Goal: Information Seeking & Learning: Learn about a topic

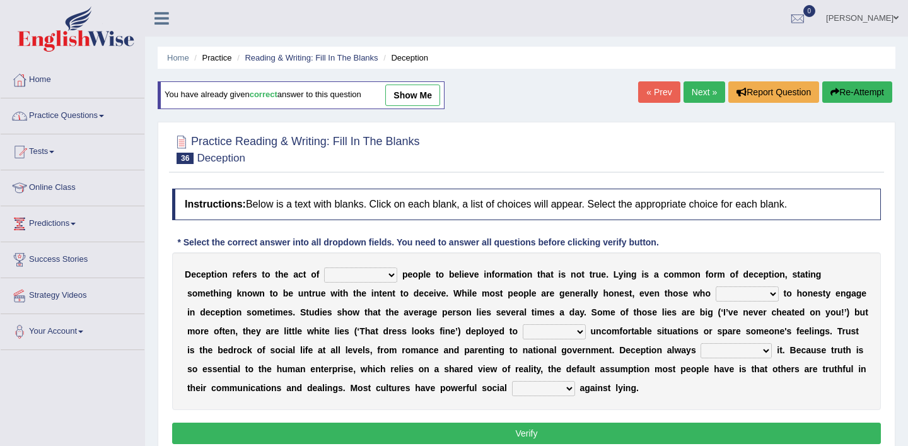
click at [104, 115] on span at bounding box center [101, 116] width 5 height 3
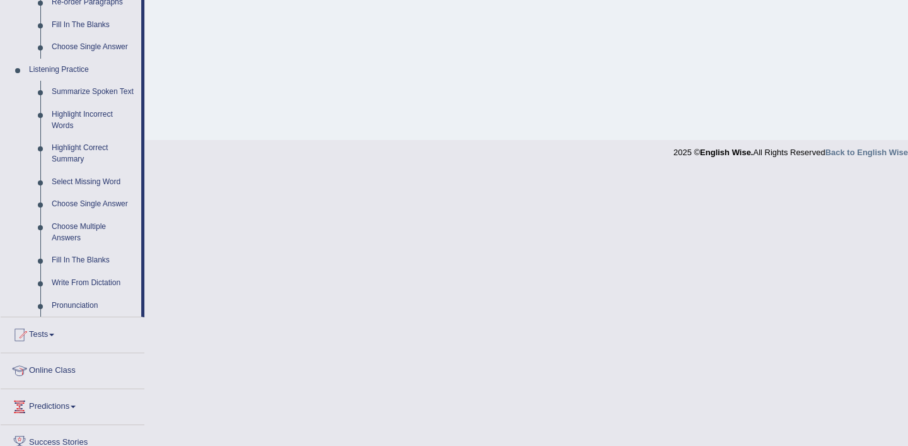
scroll to position [512, 0]
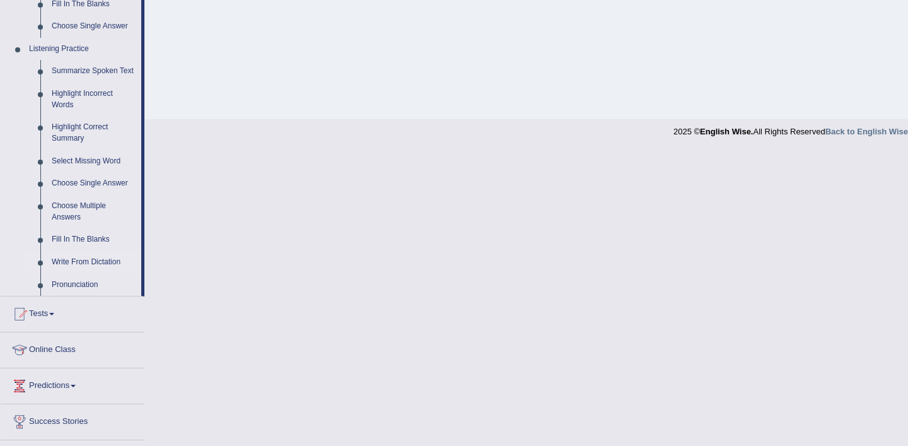
click at [102, 273] on link "Write From Dictation" at bounding box center [93, 262] width 95 height 23
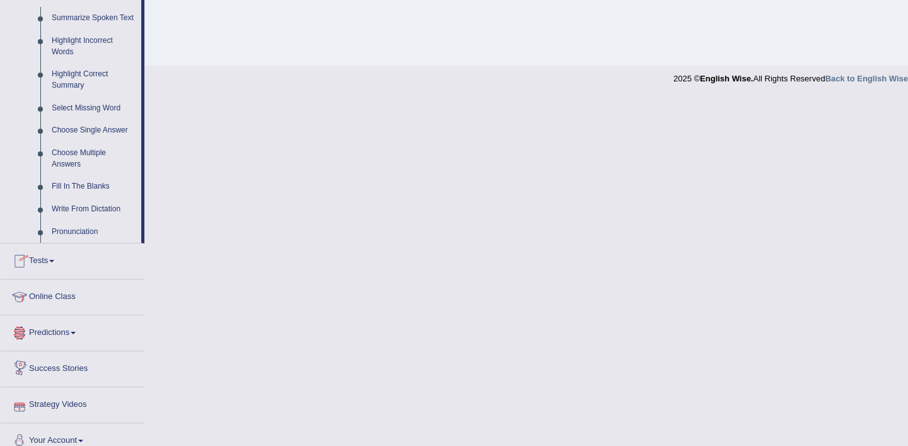
scroll to position [590, 0]
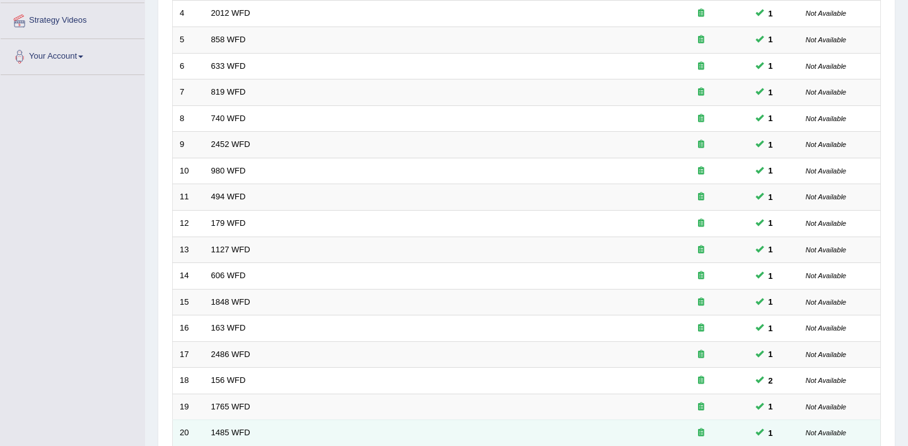
scroll to position [389, 0]
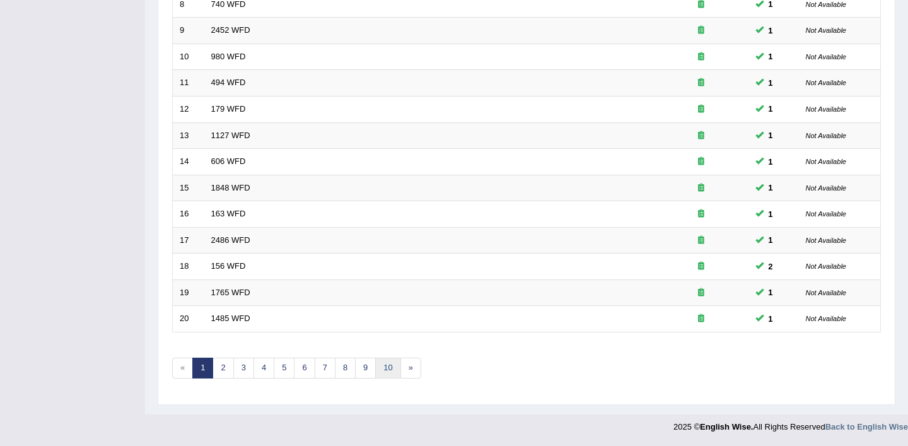
click at [385, 373] on link "10" at bounding box center [387, 368] width 25 height 21
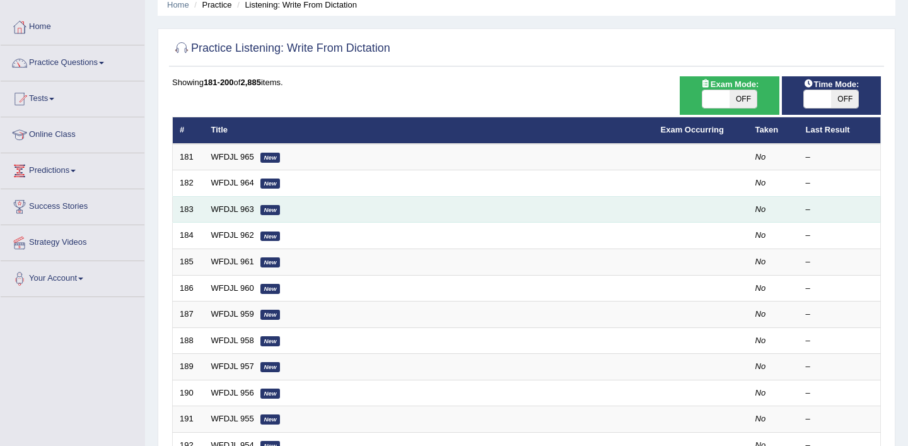
scroll to position [54, 0]
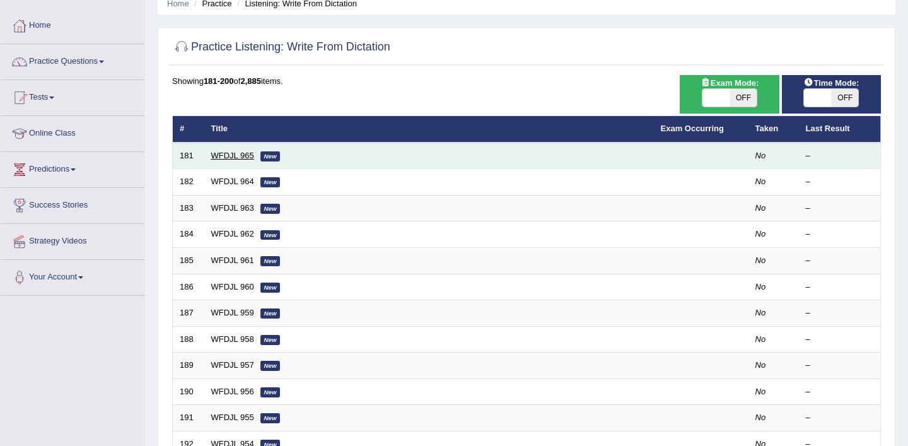
click at [235, 157] on link "WFDJL 965" at bounding box center [232, 155] width 43 height 9
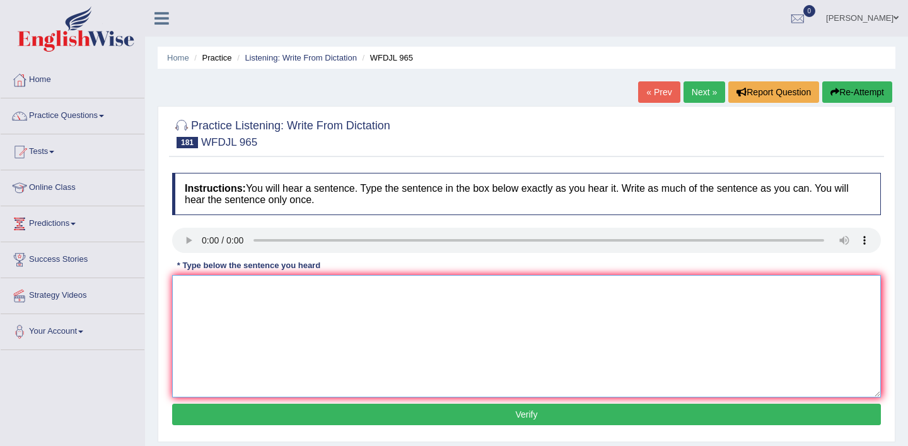
click at [249, 285] on textarea at bounding box center [526, 336] width 709 height 122
type textarea "Soon a well known concert will led the orchestra."
click at [540, 414] on button "Verify" at bounding box center [526, 414] width 709 height 21
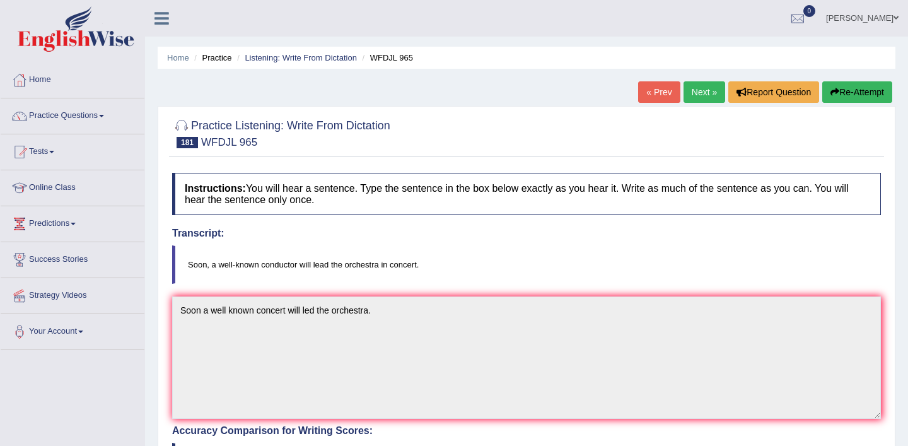
click at [698, 93] on link "Next »" at bounding box center [705, 91] width 42 height 21
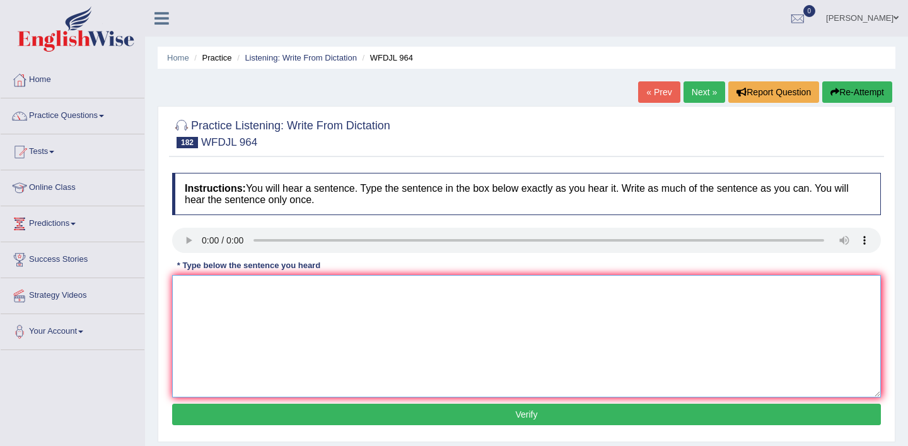
click at [301, 300] on textarea at bounding box center [526, 336] width 709 height 122
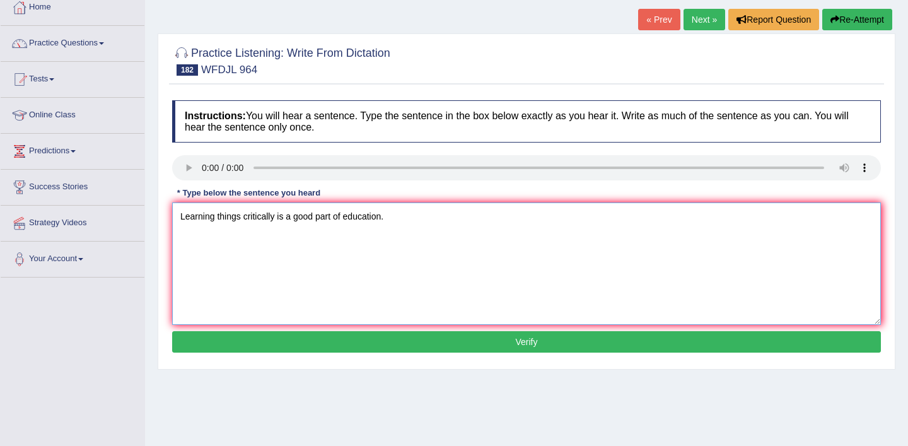
scroll to position [90, 0]
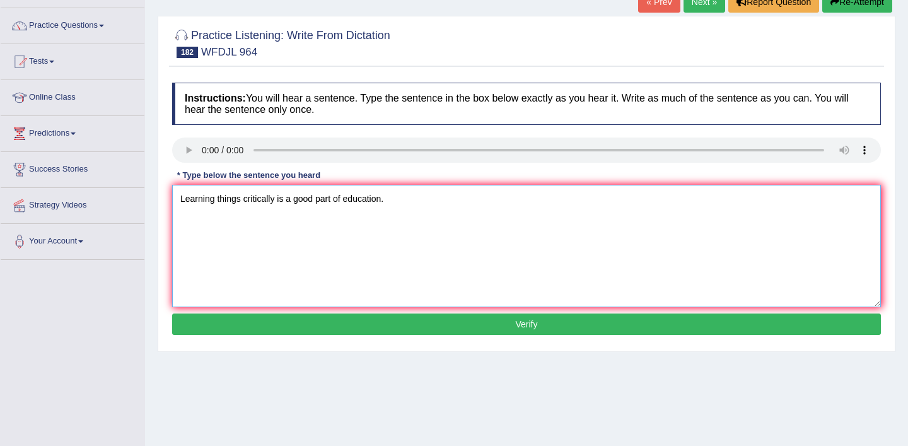
type textarea "Learning things critically is a good part of education."
click at [496, 320] on button "Verify" at bounding box center [526, 324] width 709 height 21
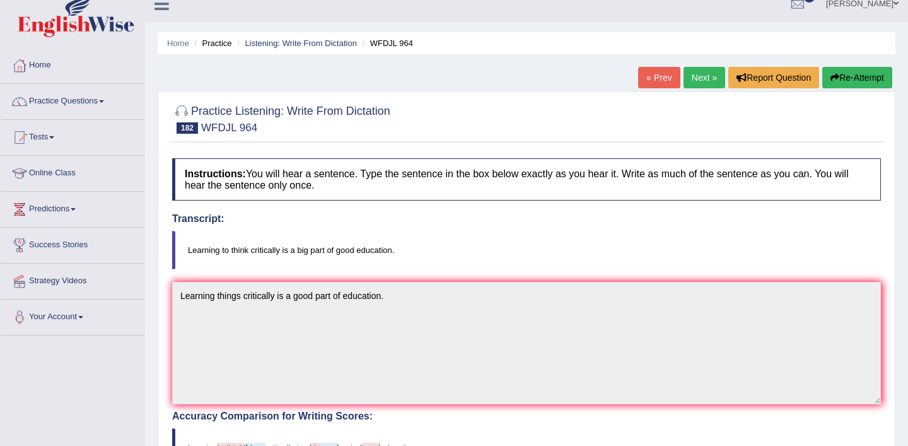
scroll to position [0, 0]
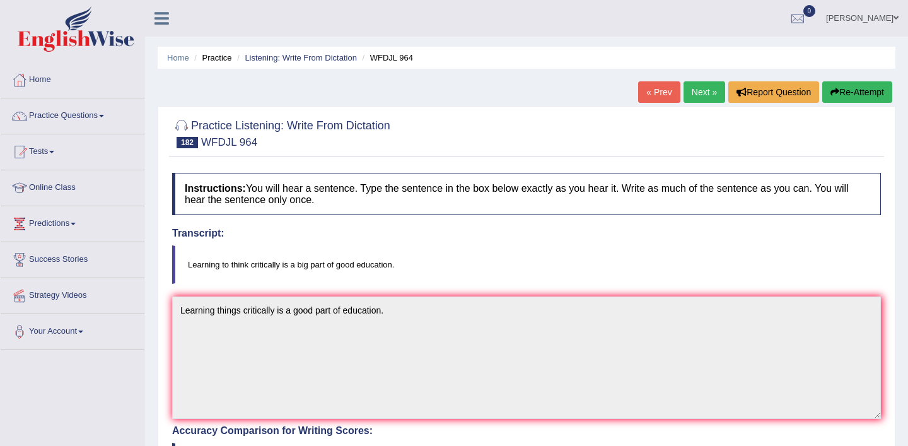
click at [707, 95] on link "Next »" at bounding box center [705, 91] width 42 height 21
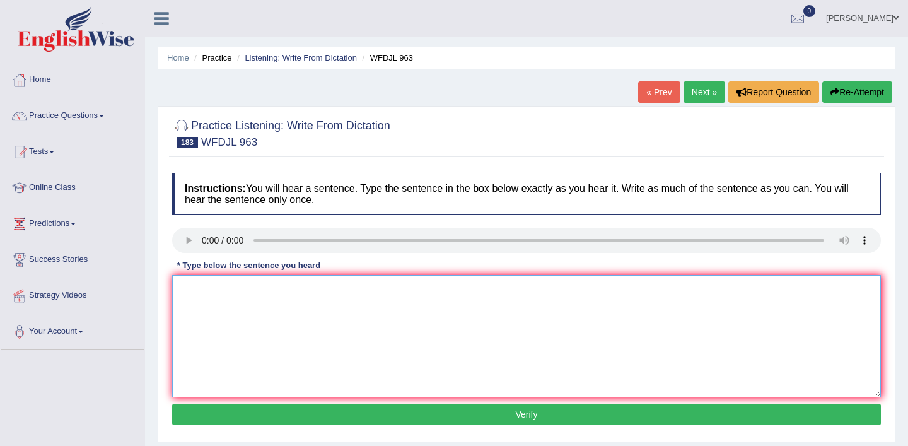
click at [226, 290] on textarea at bounding box center [526, 336] width 709 height 122
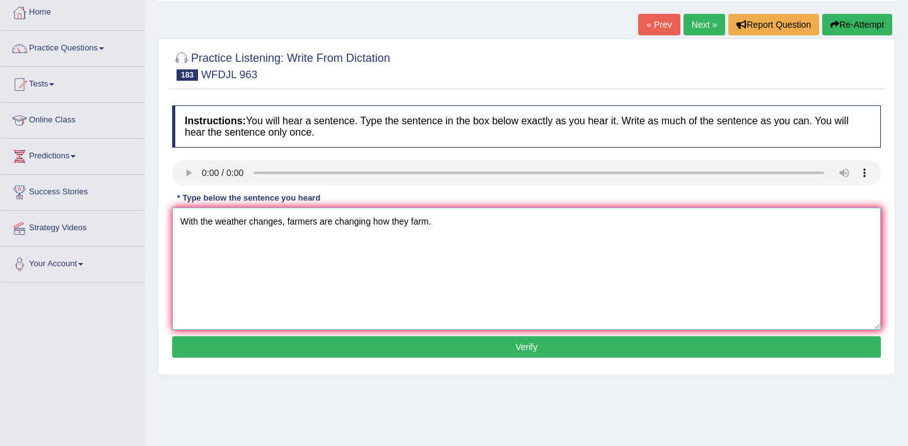
scroll to position [74, 0]
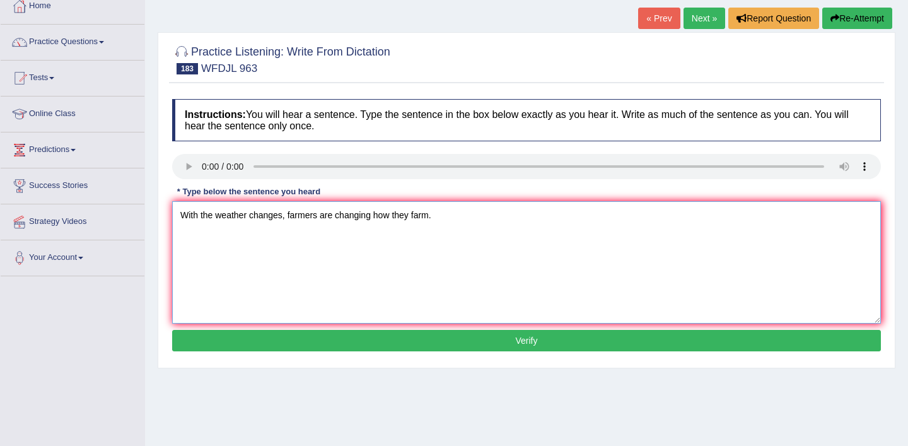
type textarea "With the weather changes, farmers are changing how they farm."
click at [445, 342] on button "Verify" at bounding box center [526, 340] width 709 height 21
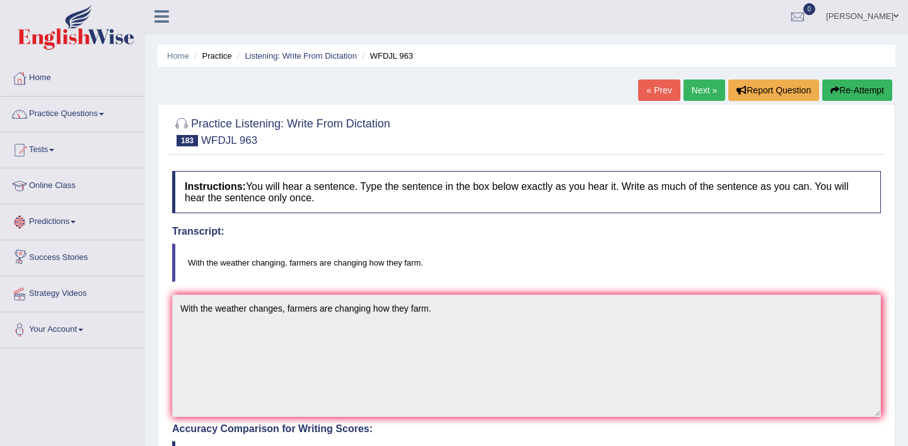
scroll to position [1, 0]
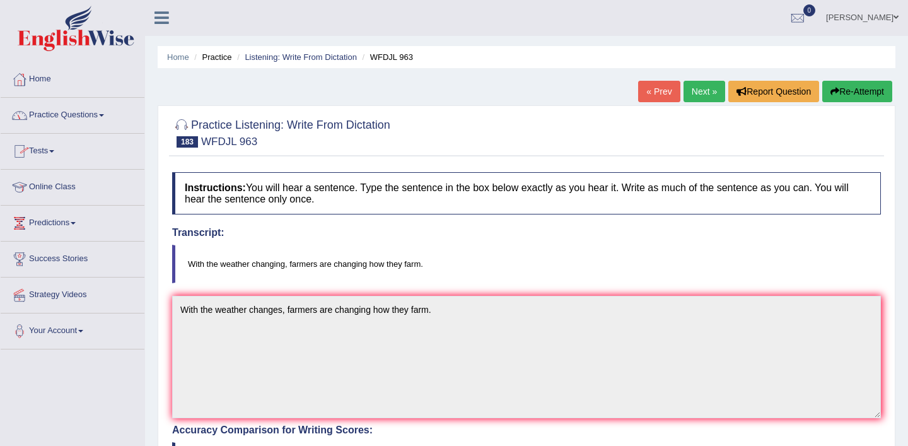
click at [104, 116] on span at bounding box center [101, 115] width 5 height 3
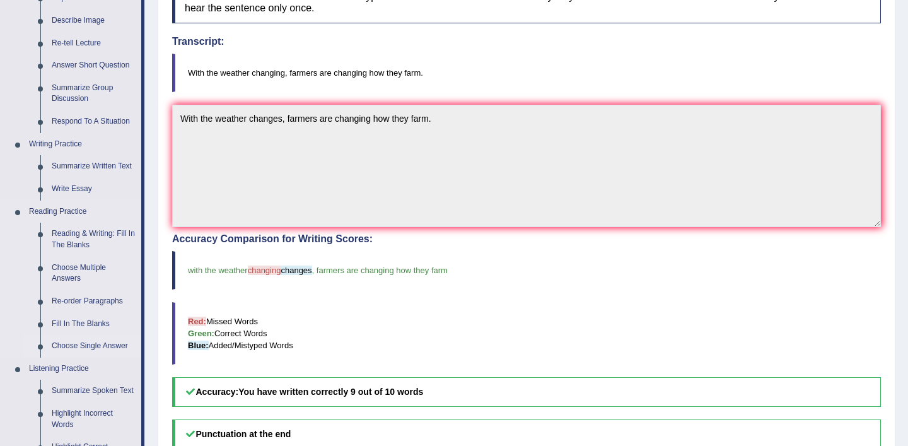
scroll to position [193, 0]
click at [83, 242] on link "Reading & Writing: Fill In The Blanks" at bounding box center [93, 237] width 95 height 33
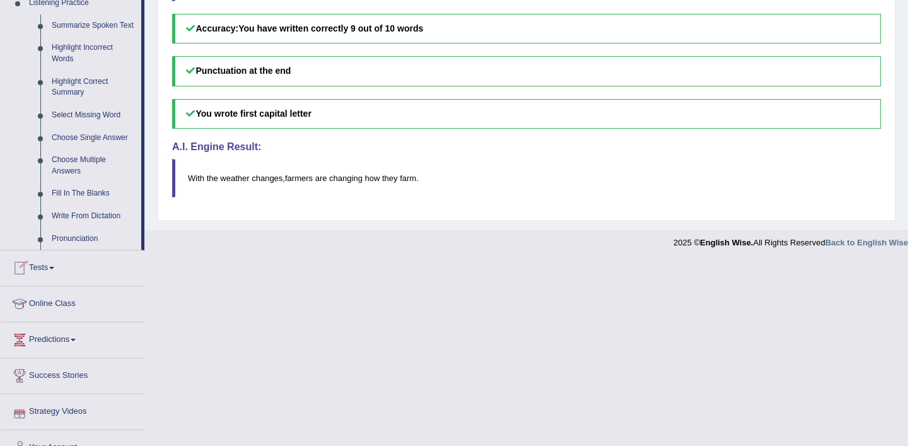
scroll to position [589, 0]
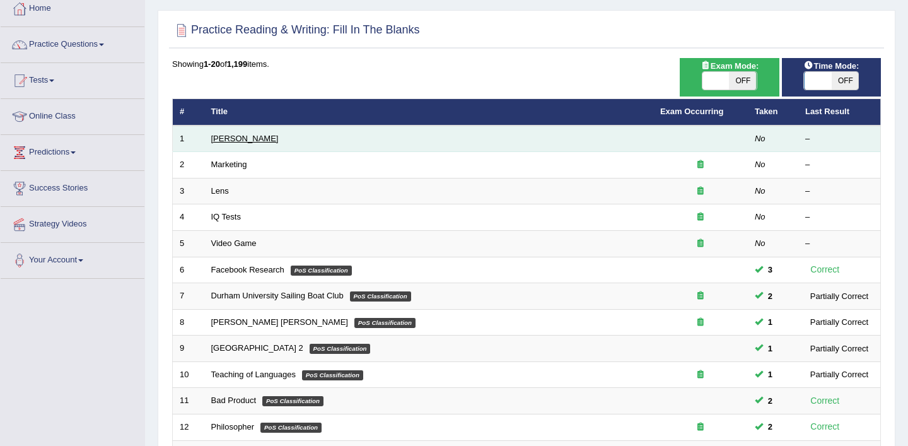
click at [237, 139] on link "[PERSON_NAME]" at bounding box center [245, 138] width 68 height 9
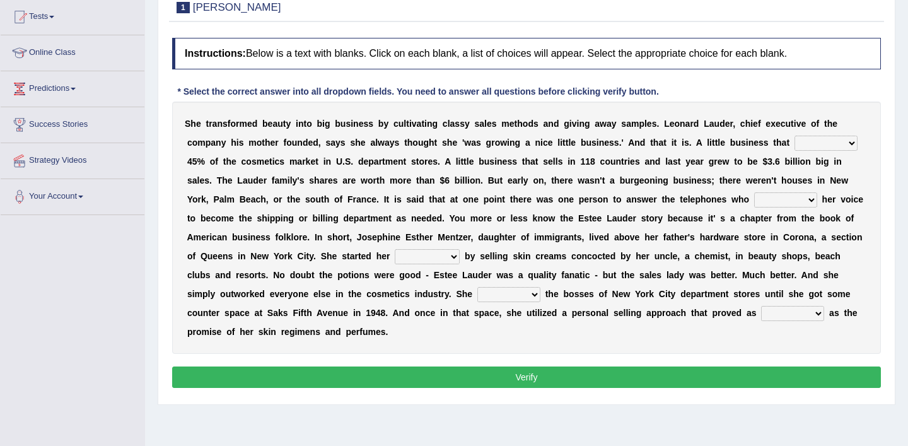
scroll to position [134, 0]
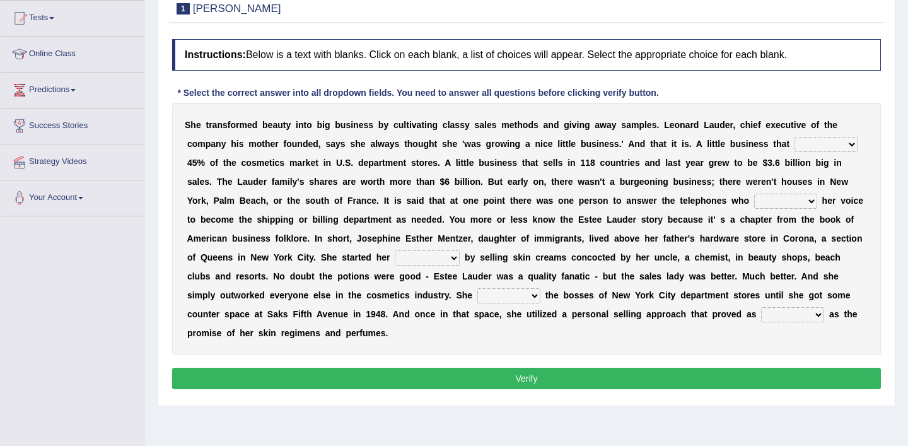
click at [852, 143] on select "has controls makes maintains" at bounding box center [826, 144] width 63 height 15
select select "controls"
click at [795, 137] on select "has controls makes maintains" at bounding box center [826, 144] width 63 height 15
click at [811, 201] on select "switched changed raised used" at bounding box center [785, 201] width 63 height 15
select select "switched"
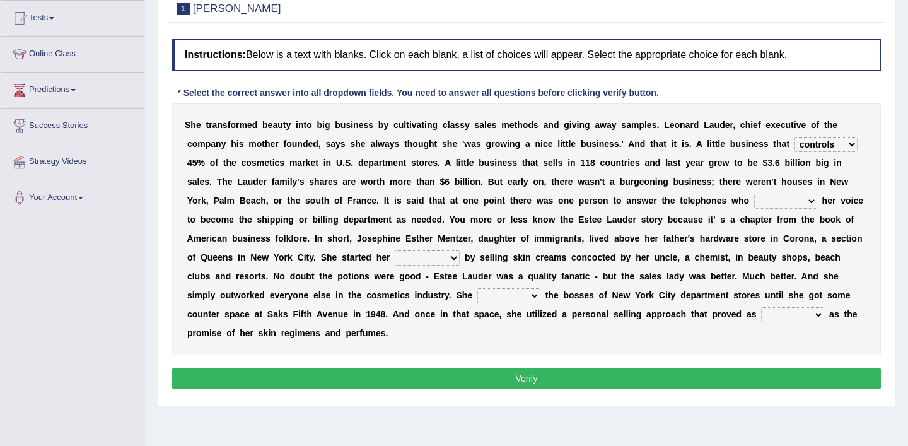
click at [756, 194] on select "switched changed raised used" at bounding box center [785, 201] width 63 height 15
click at [457, 257] on select "job institute companion enterprise" at bounding box center [427, 257] width 65 height 15
select select "enterprise"
click at [395, 250] on select "job institute companion enterprise" at bounding box center [427, 257] width 65 height 15
click at [500, 298] on select "stated bridged stalked heaved" at bounding box center [509, 295] width 63 height 15
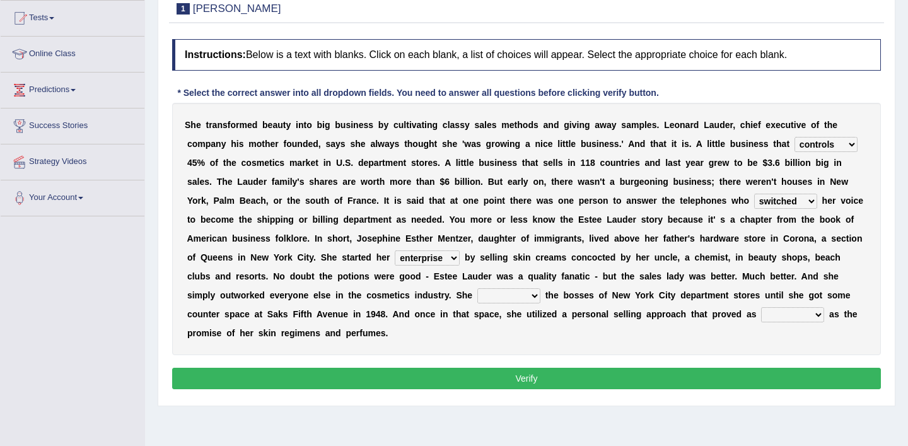
select select "stalked"
click at [478, 288] on select "stated bridged stalked heaved" at bounding box center [509, 295] width 63 height 15
click at [502, 296] on select "stated bridged stalked heaved" at bounding box center [509, 295] width 63 height 15
click at [782, 314] on select "potent ruthless potential expensive" at bounding box center [792, 314] width 63 height 15
click at [761, 307] on select "potent ruthless potential expensive" at bounding box center [792, 314] width 63 height 15
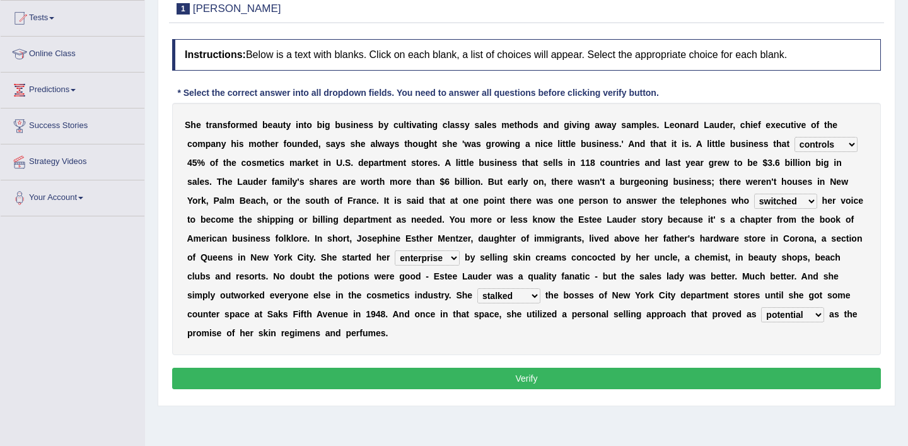
click at [782, 312] on select "potent ruthless potential expensive" at bounding box center [792, 314] width 63 height 15
click at [761, 307] on select "potent ruthless potential expensive" at bounding box center [792, 314] width 63 height 15
click at [768, 315] on select "potent ruthless potential expensive" at bounding box center [792, 314] width 63 height 15
select select "potent"
click at [761, 307] on select "potent ruthless potential expensive" at bounding box center [792, 314] width 63 height 15
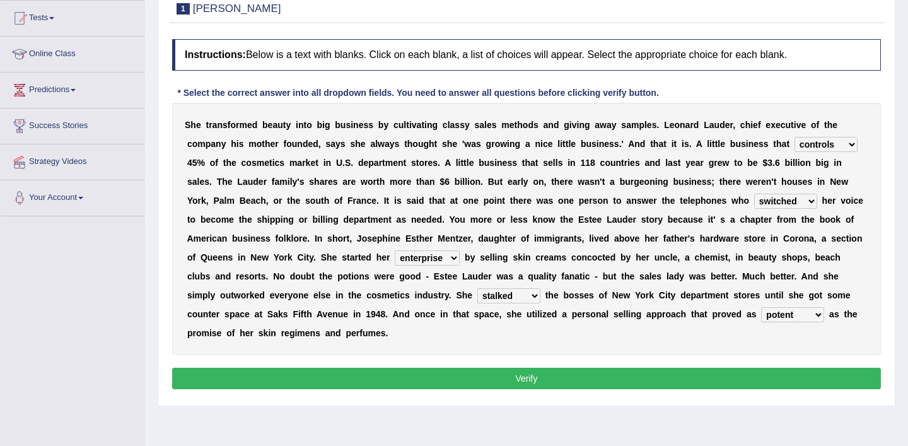
click at [685, 380] on button "Verify" at bounding box center [526, 378] width 709 height 21
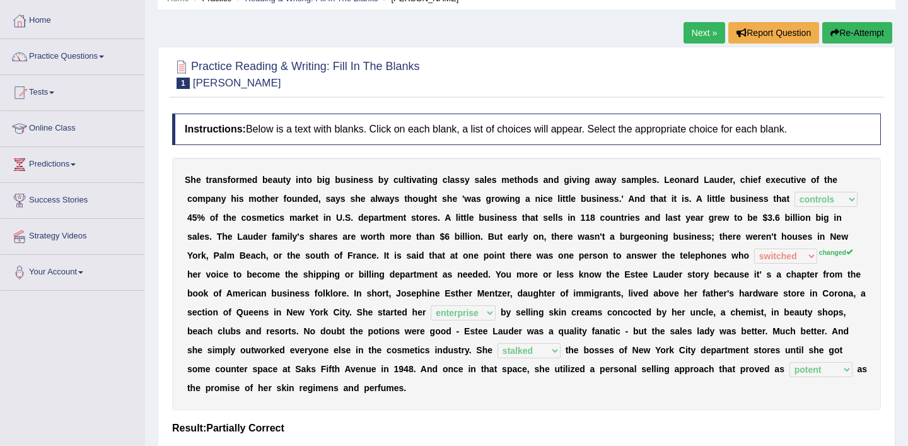
scroll to position [50, 0]
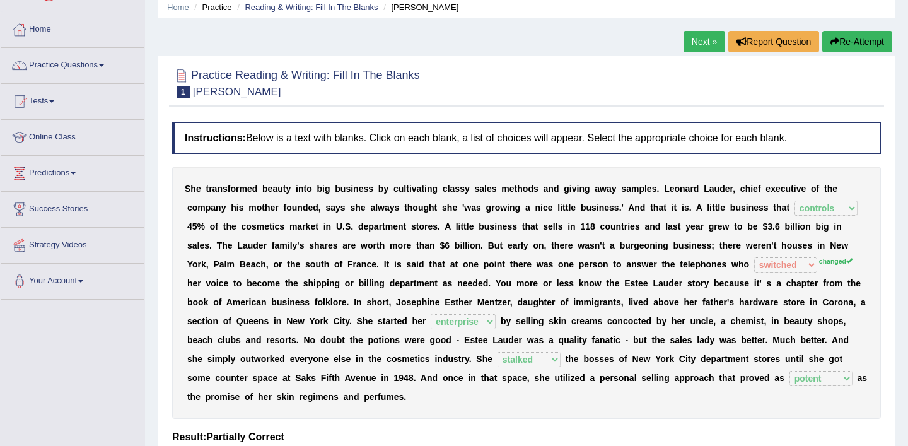
click at [705, 42] on link "Next »" at bounding box center [705, 41] width 42 height 21
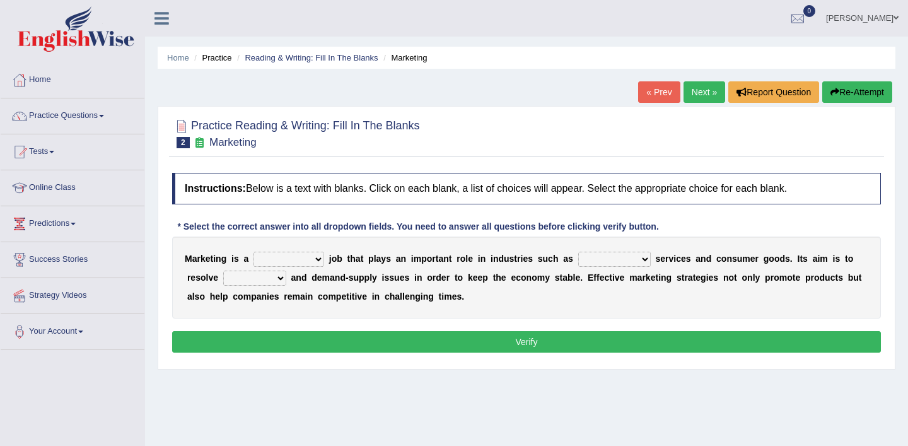
click at [322, 261] on select "professional flexible parochial descriptive" at bounding box center [289, 259] width 71 height 15
select select "descriptive"
click at [254, 252] on select "professional flexible parochial descriptive" at bounding box center [289, 259] width 71 height 15
click at [643, 259] on select "civil financial conventional foremost" at bounding box center [614, 259] width 73 height 15
select select "conventional"
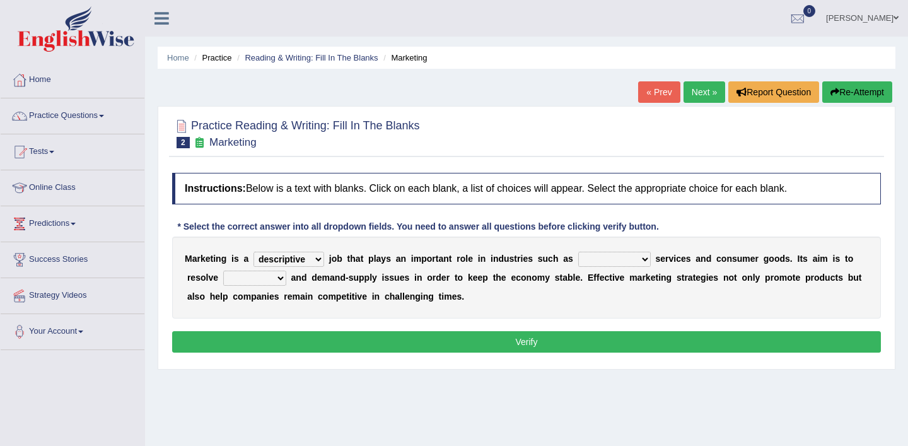
click at [578, 252] on select "civil financial conventional foremost" at bounding box center [614, 259] width 73 height 15
click at [319, 259] on select "professional flexible parochial descriptive" at bounding box center [289, 259] width 71 height 15
select select "professional"
click at [254, 252] on select "professional flexible parochial descriptive" at bounding box center [289, 259] width 71 height 15
click at [642, 261] on select "civil financial conventional foremost" at bounding box center [614, 259] width 73 height 15
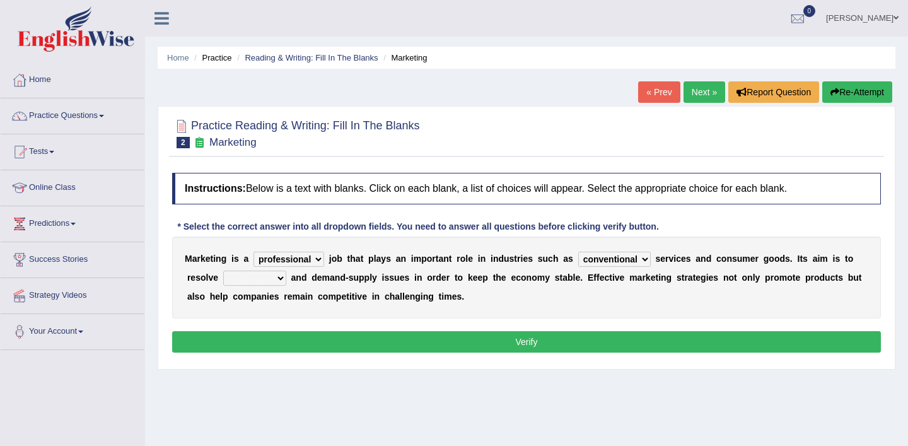
click at [578, 252] on select "civil financial conventional foremost" at bounding box center [614, 259] width 73 height 15
click at [281, 278] on select "imbalance excess symmetry budget" at bounding box center [254, 278] width 63 height 15
select select "imbalance"
click at [223, 271] on select "imbalance excess symmetry budget" at bounding box center [254, 278] width 63 height 15
click at [528, 338] on button "Verify" at bounding box center [526, 341] width 709 height 21
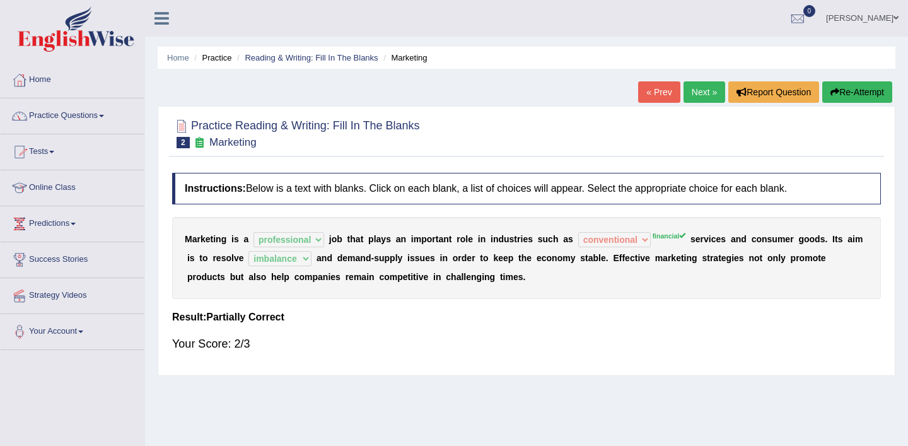
click at [105, 114] on link "Practice Questions" at bounding box center [73, 114] width 144 height 32
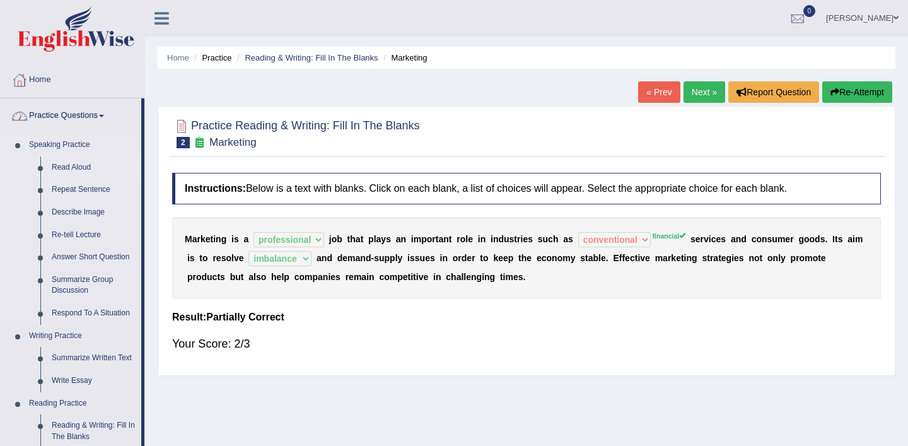
click at [77, 168] on link "Read Aloud" at bounding box center [93, 167] width 95 height 23
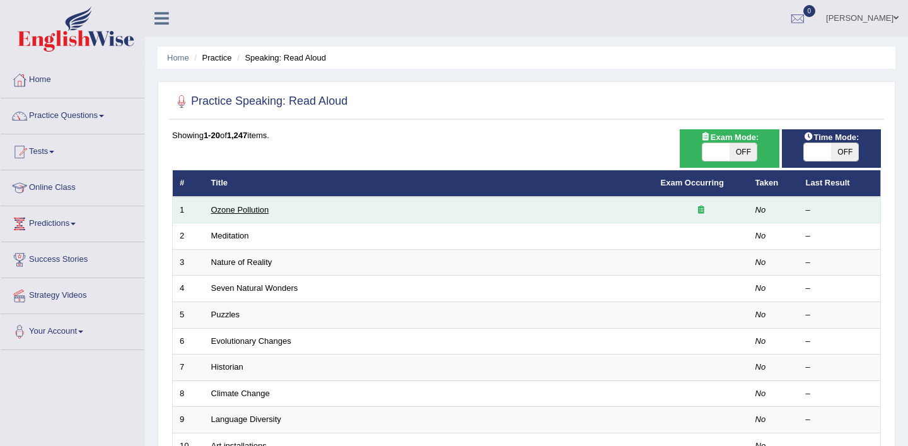
click at [263, 211] on link "Ozone Pollution" at bounding box center [240, 209] width 58 height 9
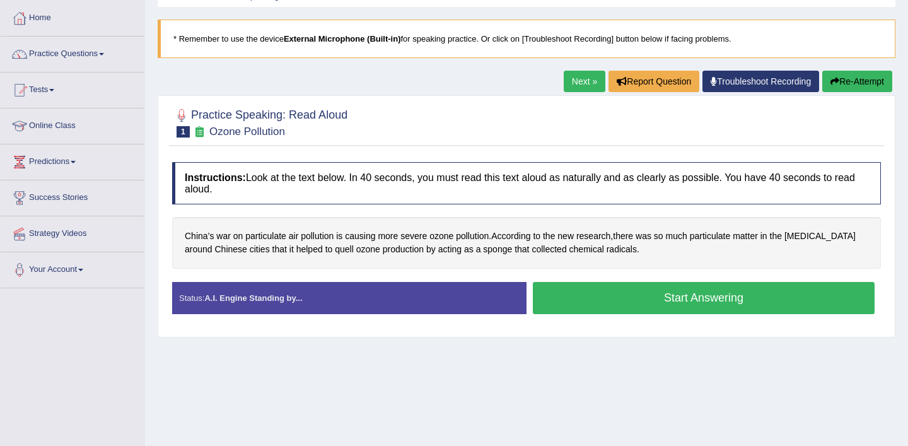
scroll to position [62, 0]
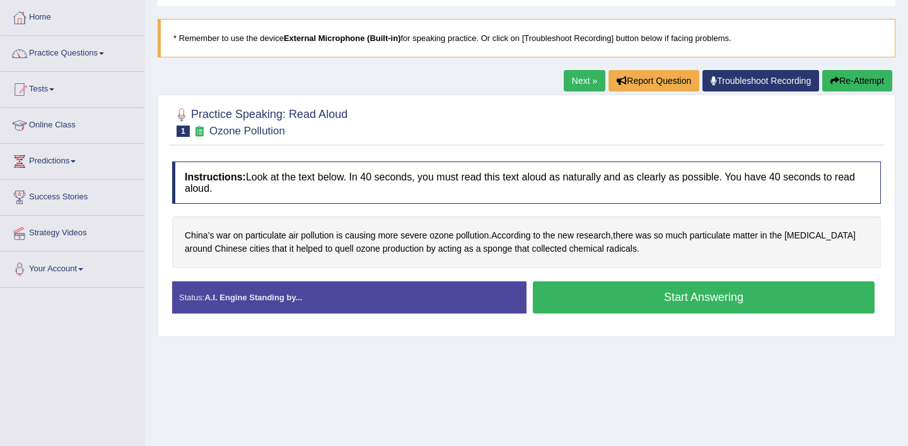
click at [577, 300] on button "Start Answering" at bounding box center [704, 297] width 342 height 32
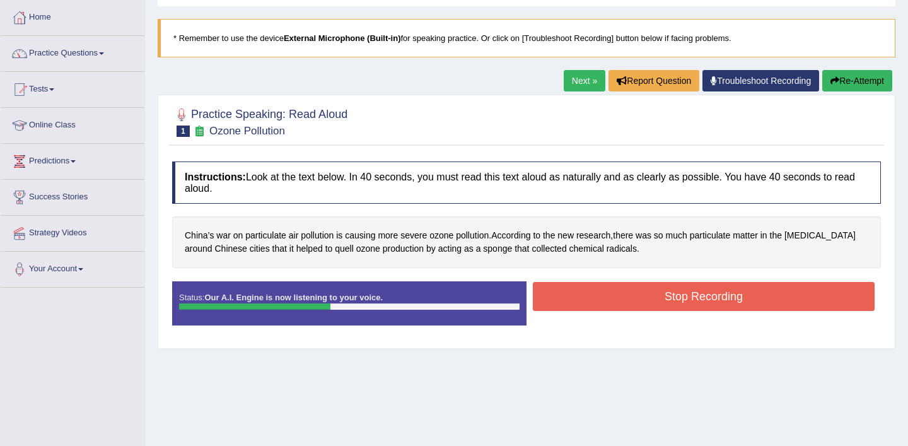
click at [577, 300] on button "Stop Recording" at bounding box center [704, 296] width 342 height 29
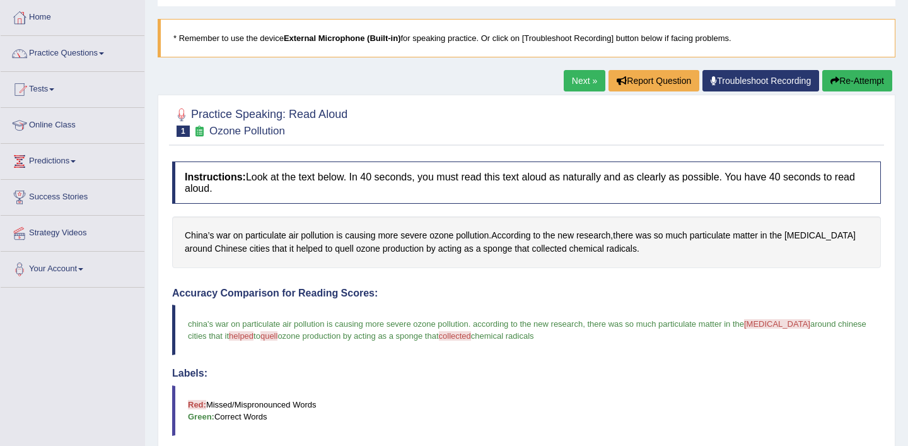
click at [578, 82] on link "Next »" at bounding box center [585, 80] width 42 height 21
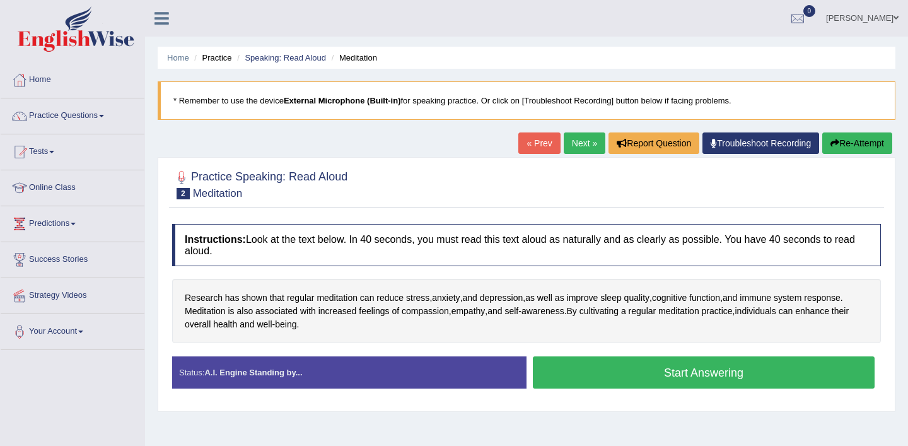
click at [629, 368] on button "Start Answering" at bounding box center [704, 372] width 342 height 32
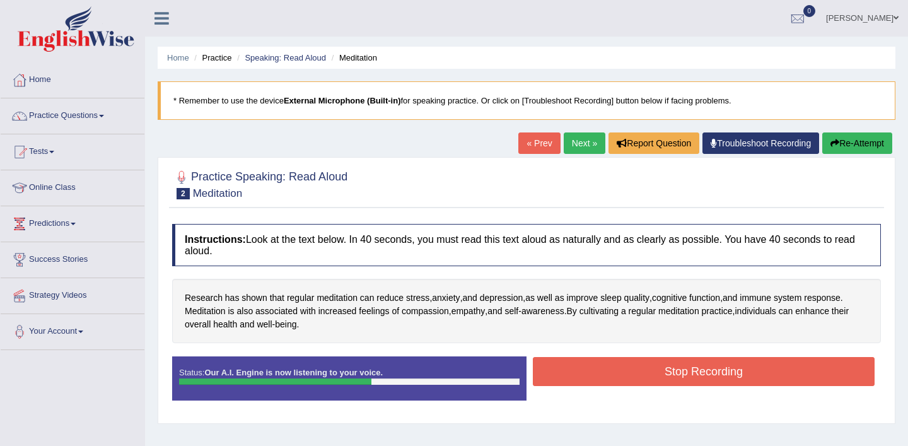
click at [606, 373] on button "Stop Recording" at bounding box center [704, 371] width 342 height 29
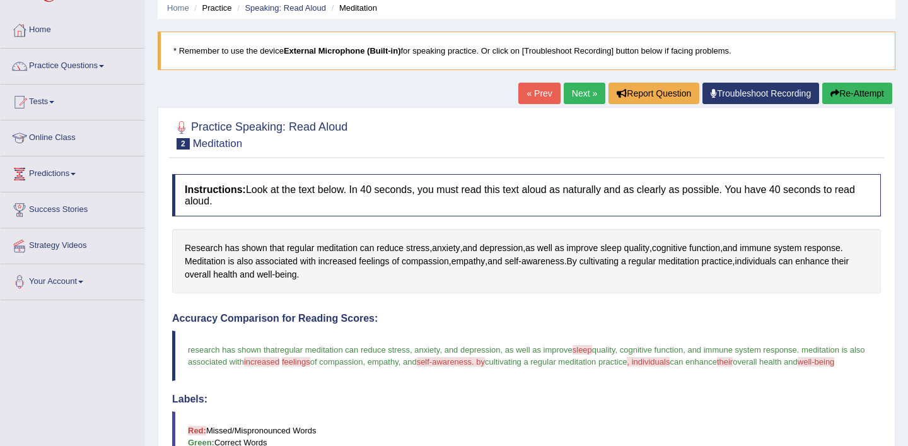
scroll to position [46, 0]
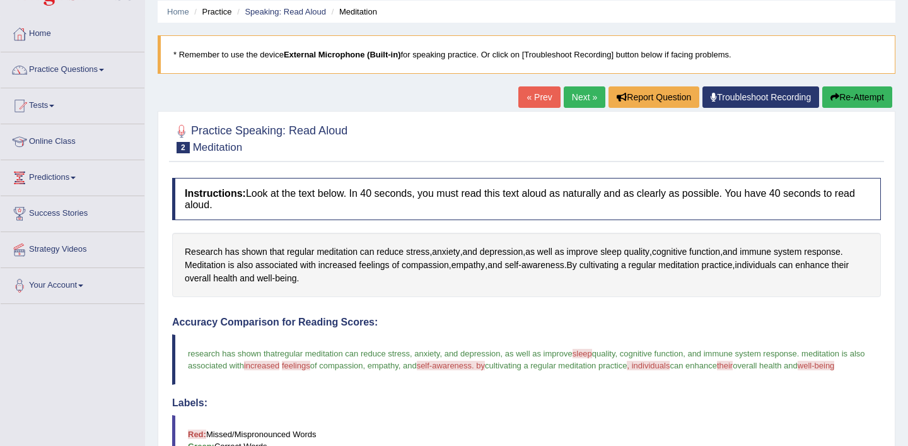
click at [104, 69] on span at bounding box center [101, 70] width 5 height 3
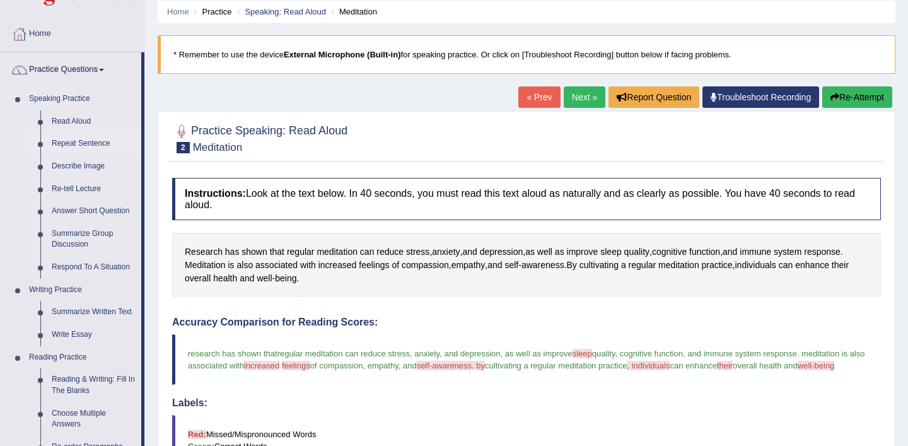
click at [93, 144] on link "Repeat Sentence" at bounding box center [93, 143] width 95 height 23
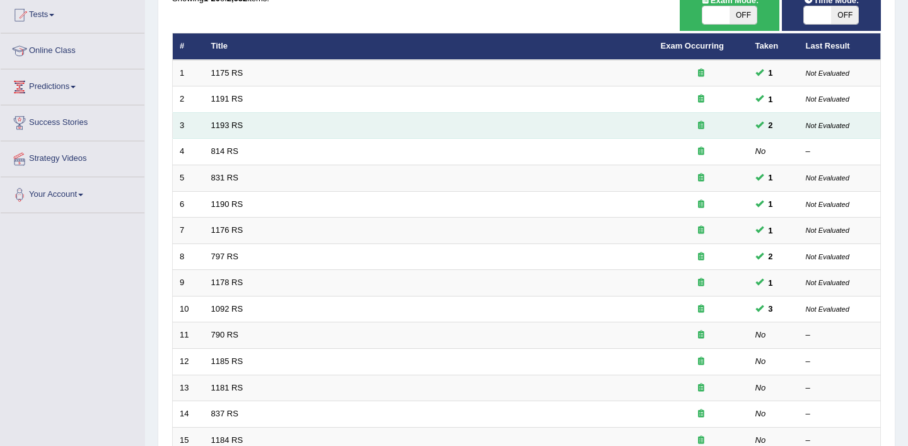
scroll to position [202, 0]
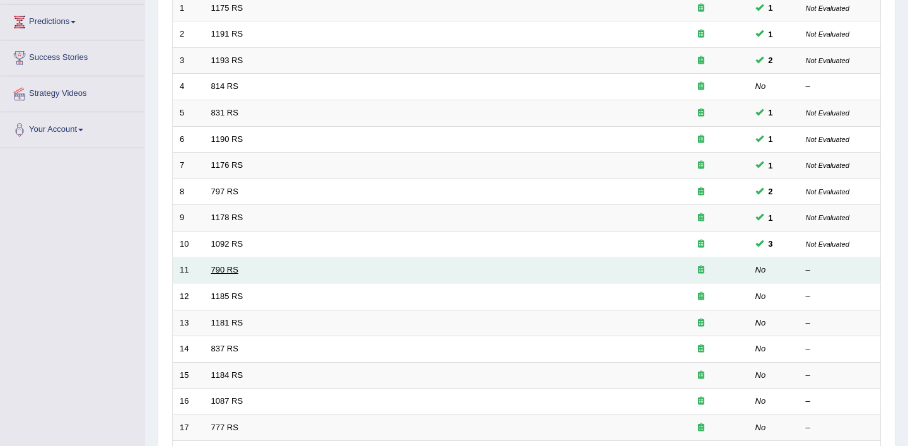
click at [234, 270] on link "790 RS" at bounding box center [224, 269] width 27 height 9
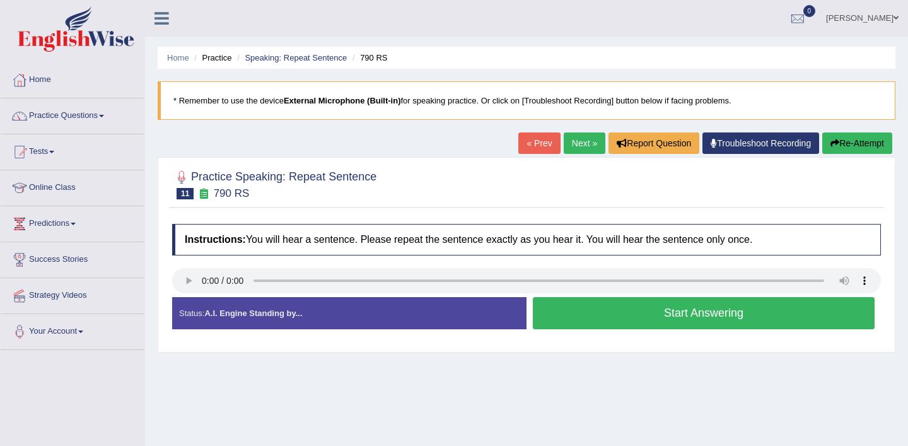
click at [580, 312] on button "Start Answering" at bounding box center [704, 313] width 342 height 32
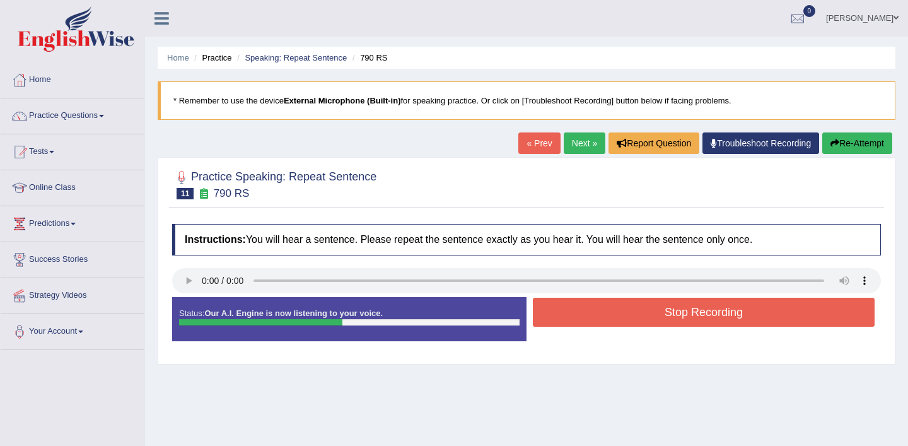
click at [580, 312] on button "Stop Recording" at bounding box center [704, 312] width 342 height 29
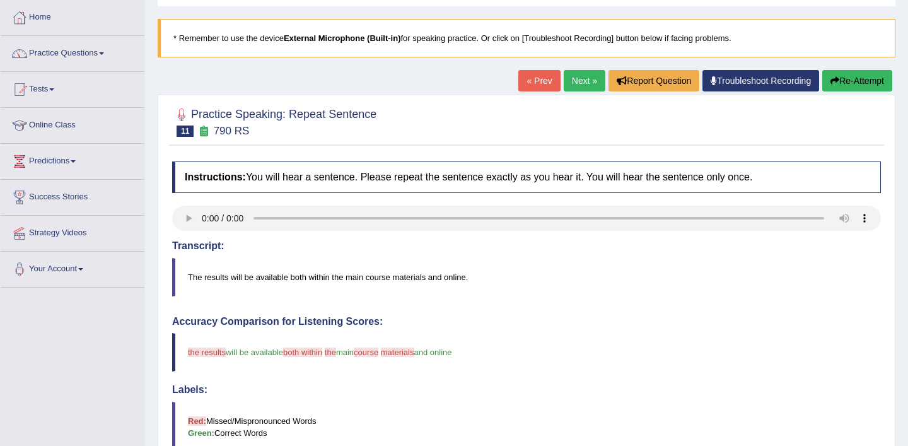
scroll to position [57, 0]
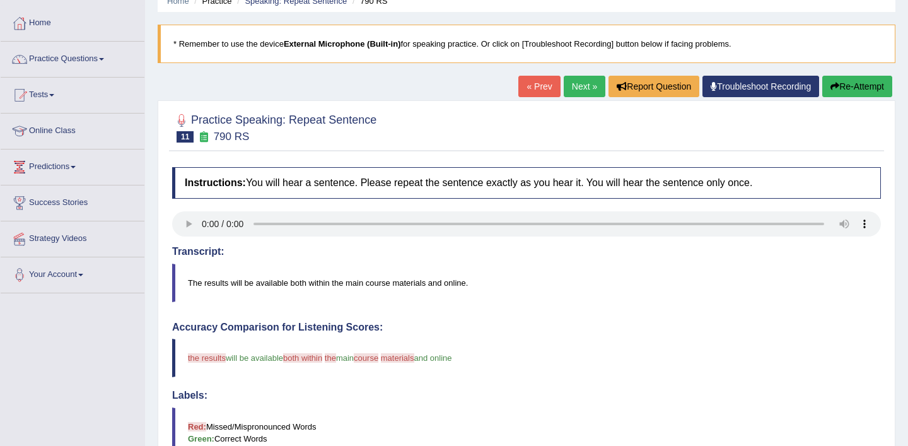
click at [572, 88] on link "Next »" at bounding box center [585, 86] width 42 height 21
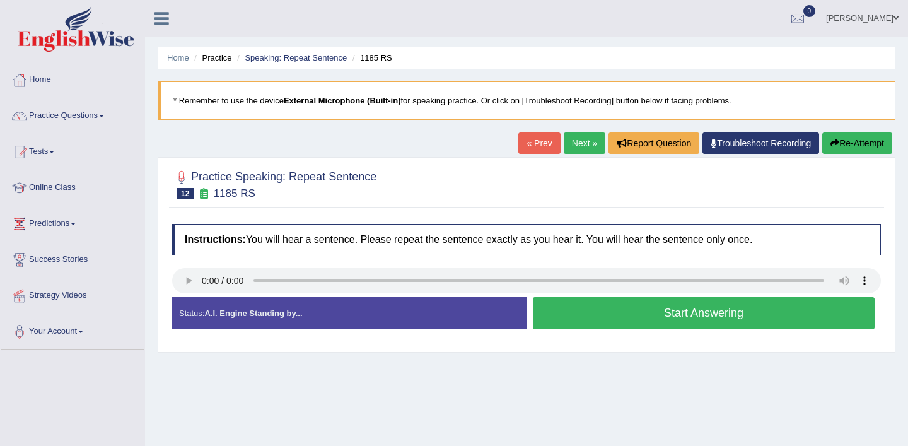
click at [667, 317] on button "Start Answering" at bounding box center [704, 313] width 342 height 32
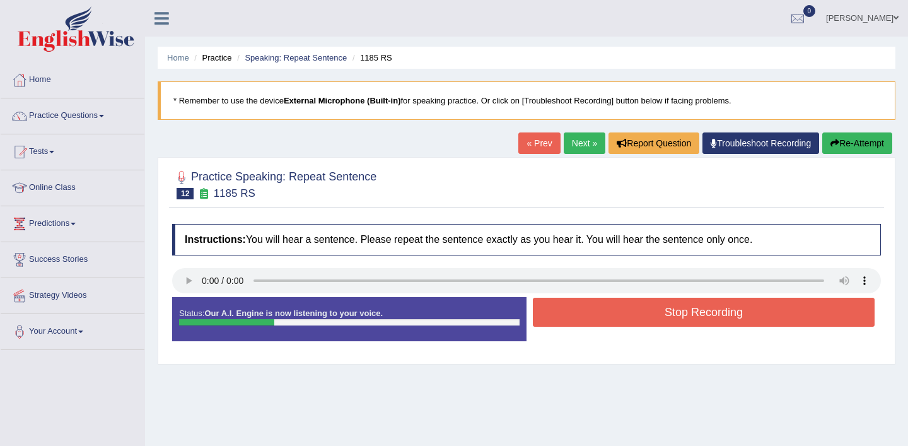
click at [667, 317] on button "Stop Recording" at bounding box center [704, 312] width 342 height 29
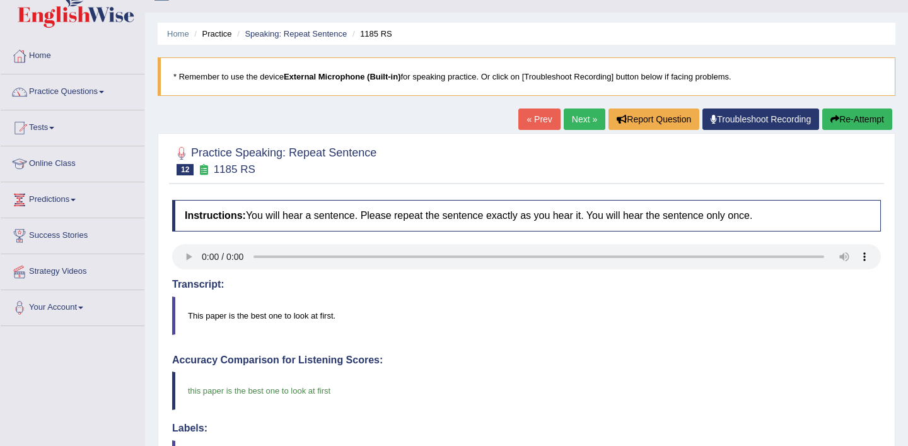
scroll to position [20, 0]
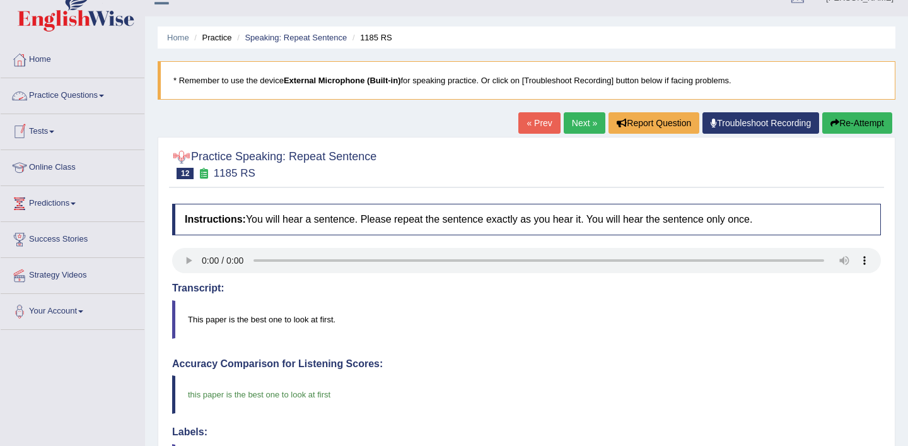
click at [108, 93] on link "Practice Questions" at bounding box center [73, 94] width 144 height 32
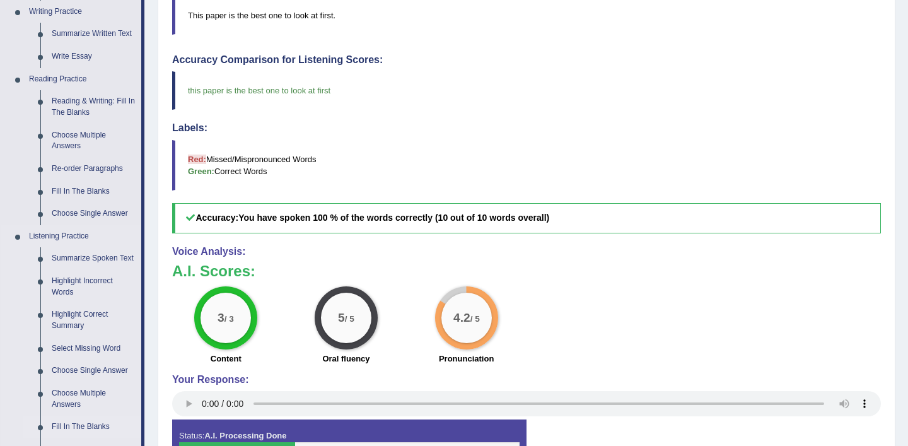
scroll to position [323, 0]
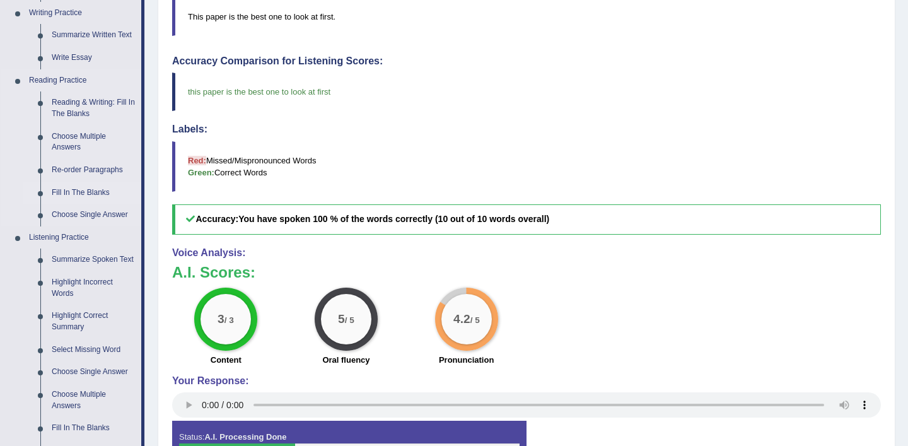
click at [96, 192] on link "Fill In The Blanks" at bounding box center [93, 193] width 95 height 23
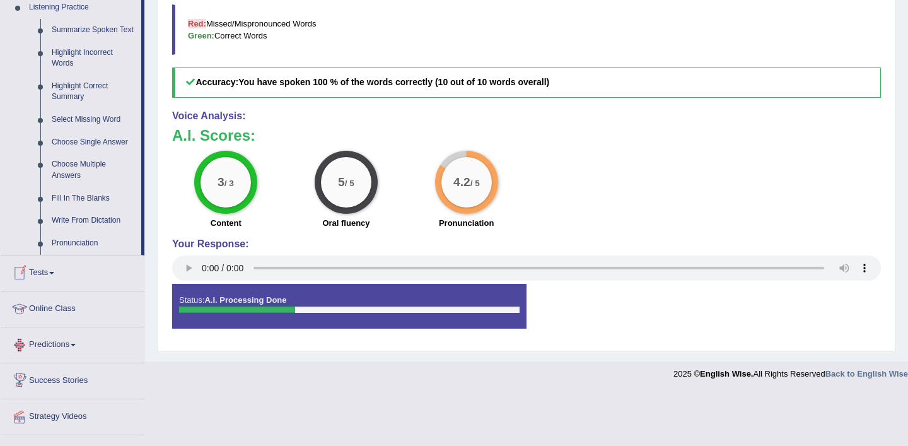
scroll to position [505, 0]
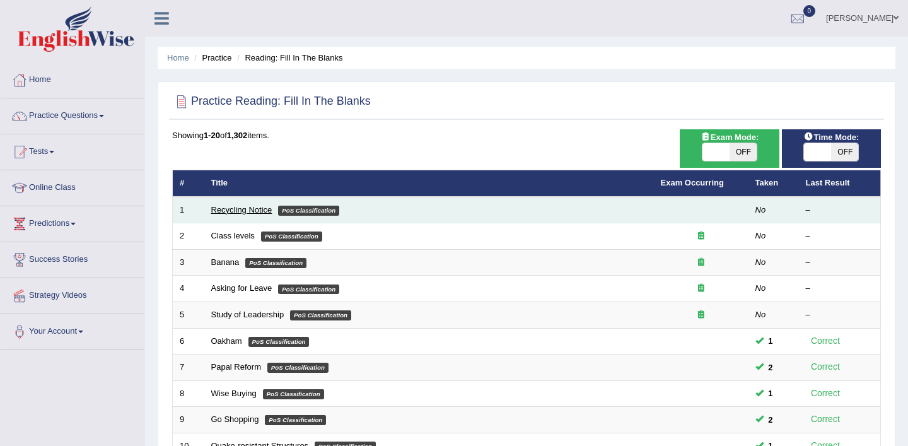
click at [249, 208] on link "Recycling Notice" at bounding box center [241, 209] width 61 height 9
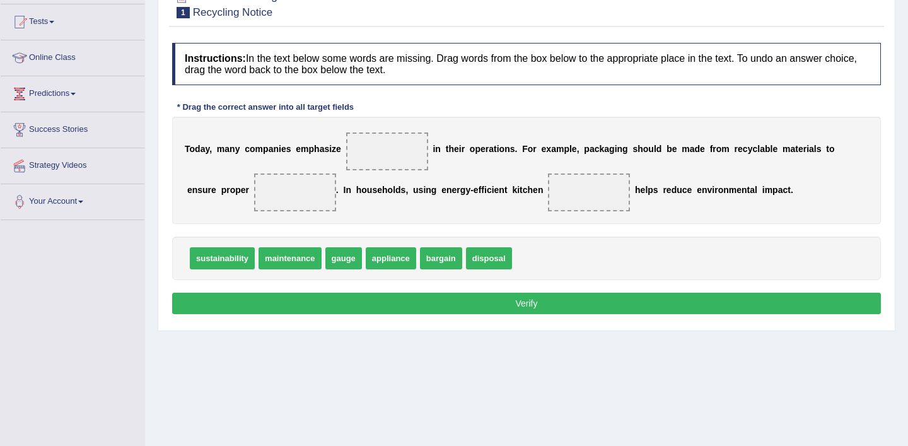
scroll to position [131, 0]
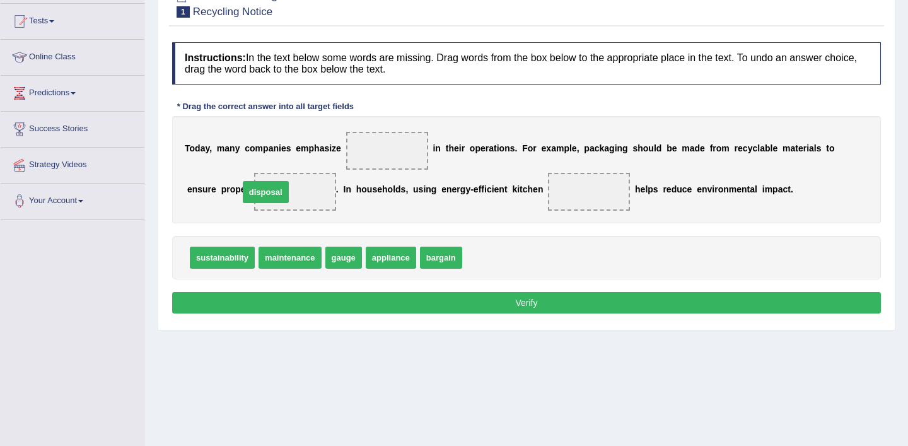
drag, startPoint x: 500, startPoint y: 255, endPoint x: 276, endPoint y: 189, distance: 233.7
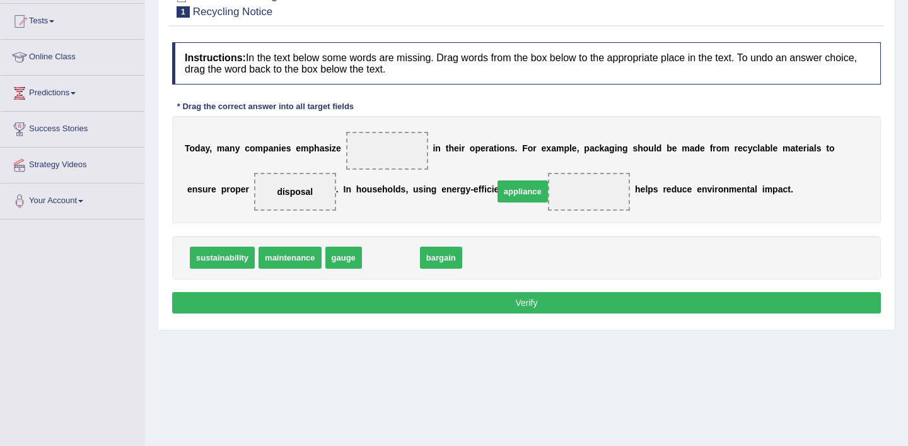
drag, startPoint x: 398, startPoint y: 257, endPoint x: 541, endPoint y: 191, distance: 156.9
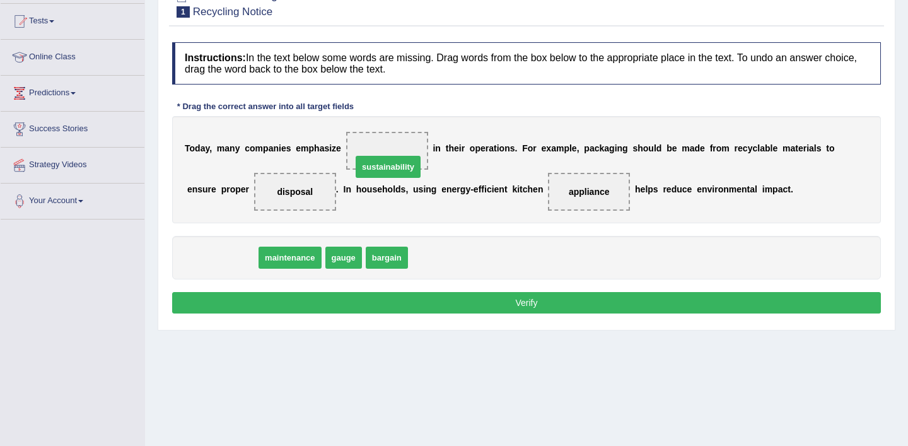
drag, startPoint x: 239, startPoint y: 256, endPoint x: 401, endPoint y: 159, distance: 189.0
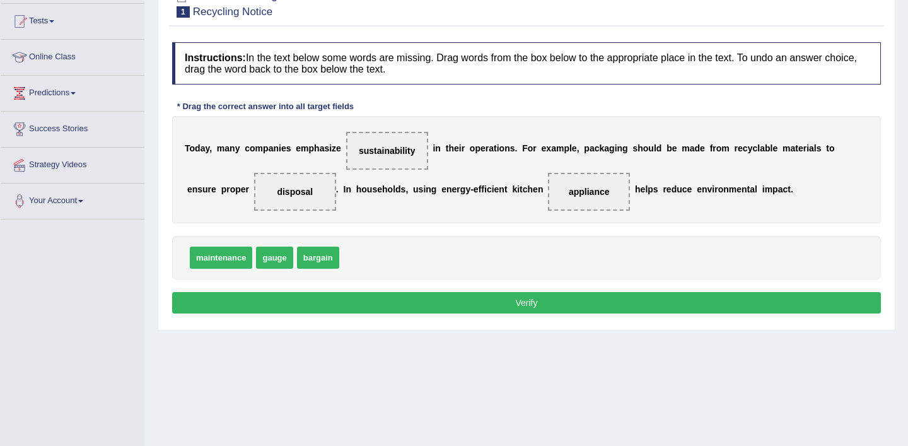
click at [478, 302] on button "Verify" at bounding box center [526, 302] width 709 height 21
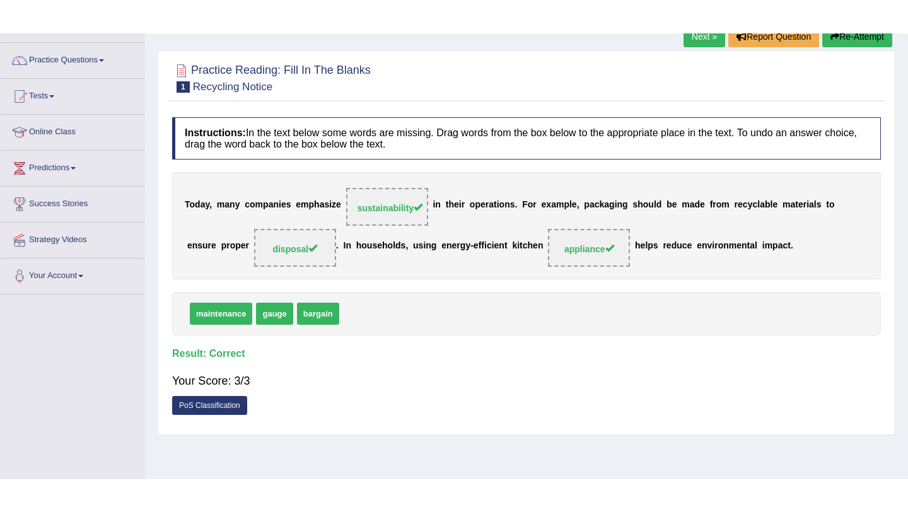
scroll to position [87, 0]
